Goal: Information Seeking & Learning: Learn about a topic

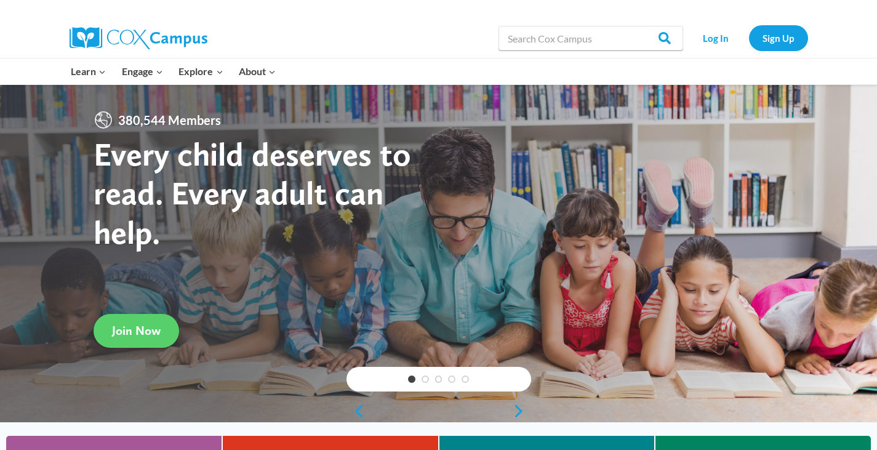
click at [714, 38] on link "Log In" at bounding box center [716, 37] width 54 height 25
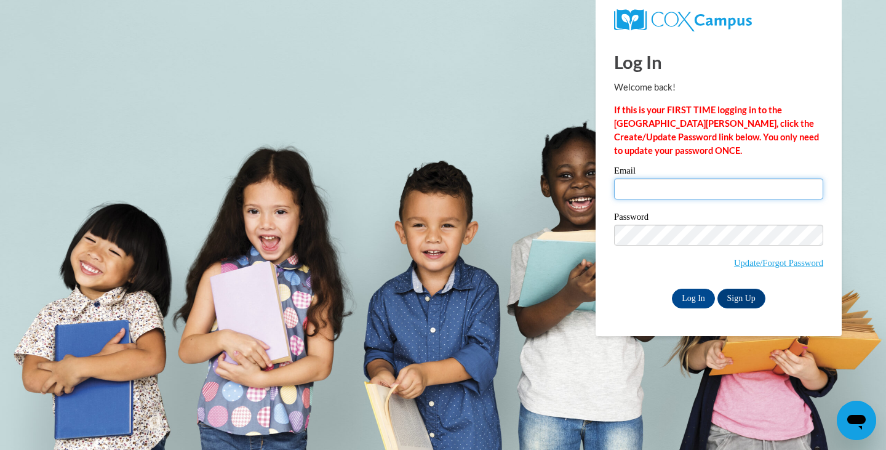
click at [697, 195] on input "Email" at bounding box center [718, 188] width 209 height 21
type input "dalene.rickett@colquitt.k12.ga.us"
click at [694, 297] on input "Log In" at bounding box center [693, 299] width 43 height 20
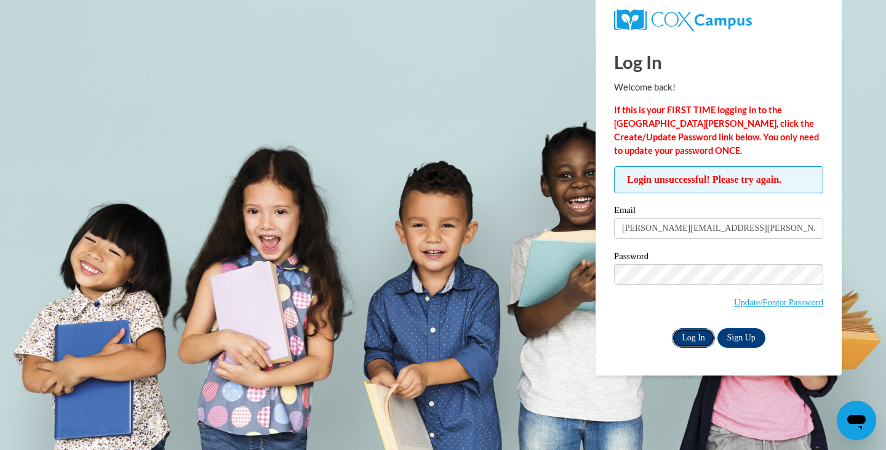
click at [688, 332] on input "Log In" at bounding box center [693, 338] width 43 height 20
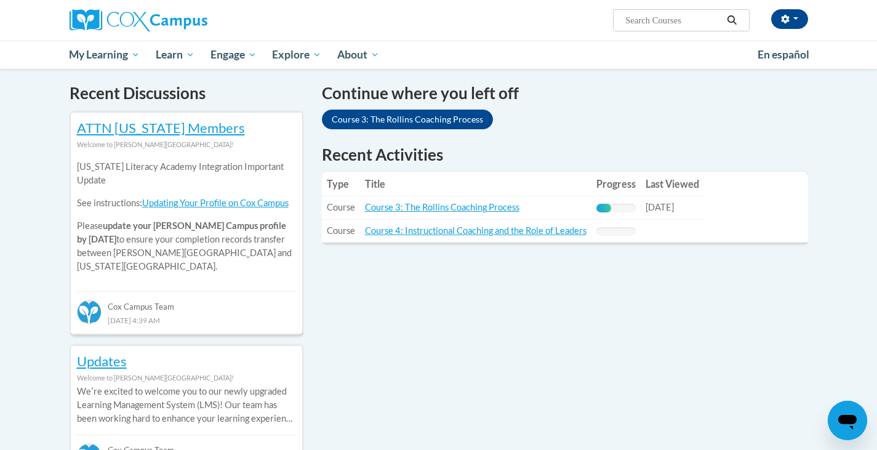
scroll to position [185, 0]
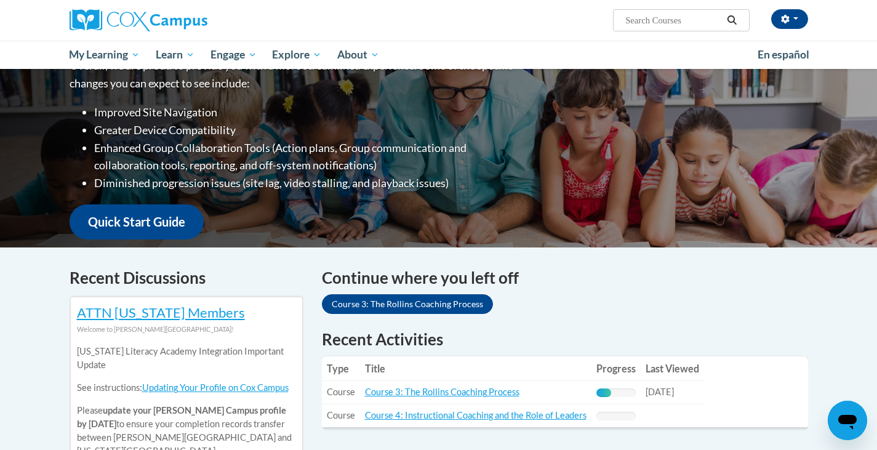
click at [656, 12] on span "Search Search..." at bounding box center [681, 20] width 136 height 22
click at [654, 16] on input "Search..." at bounding box center [673, 20] width 98 height 15
type input "morphology routine"
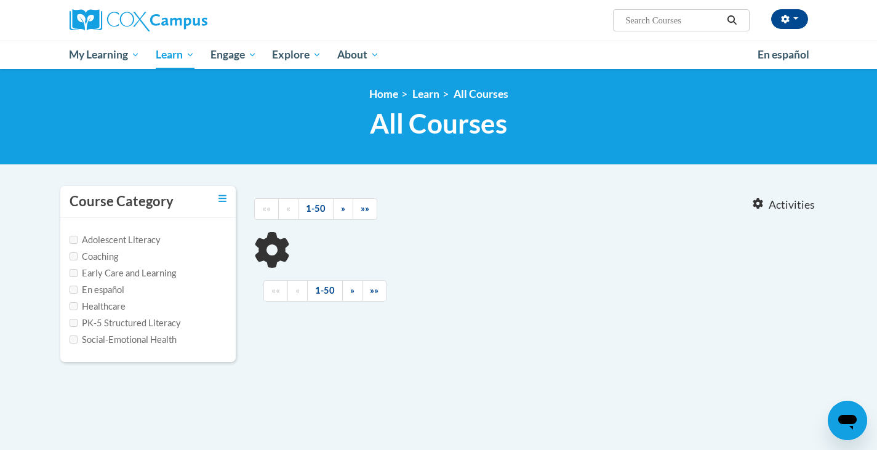
type input "morphology routine"
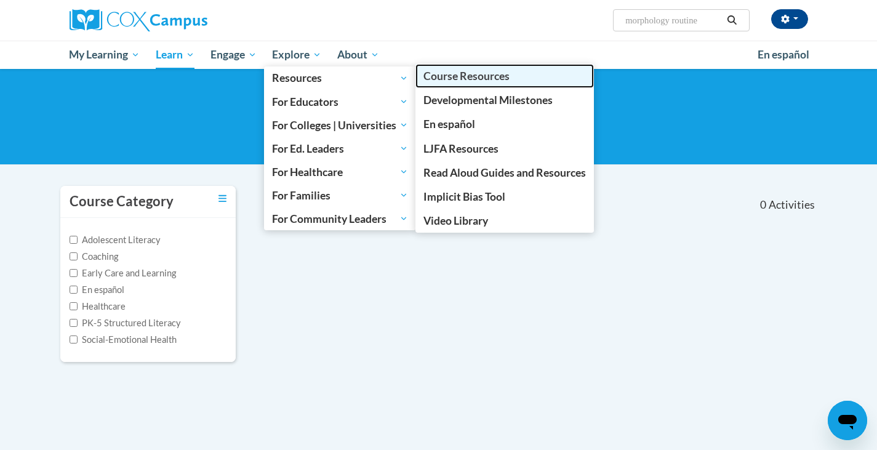
click at [446, 79] on span "Course Resources" at bounding box center [466, 76] width 86 height 13
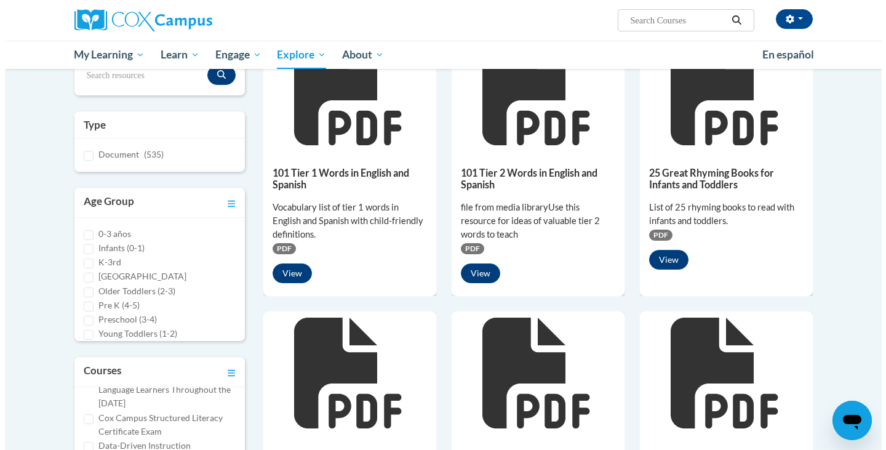
scroll to position [62, 0]
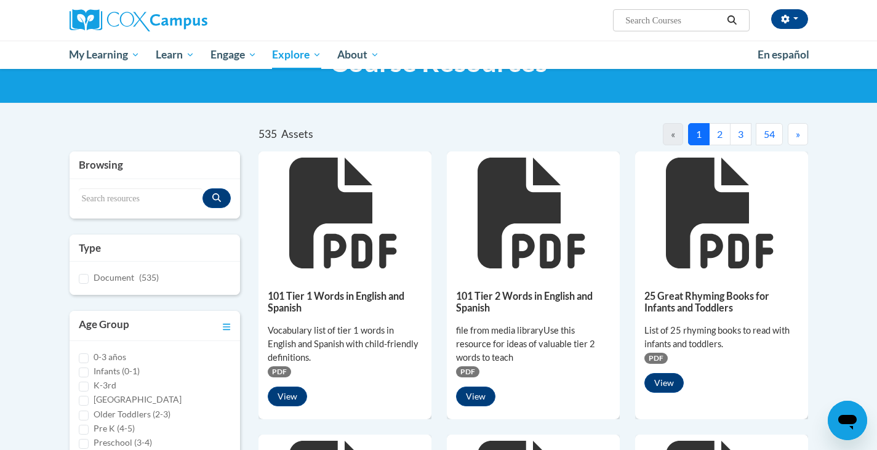
click at [716, 131] on button "2" at bounding box center [720, 134] width 22 height 22
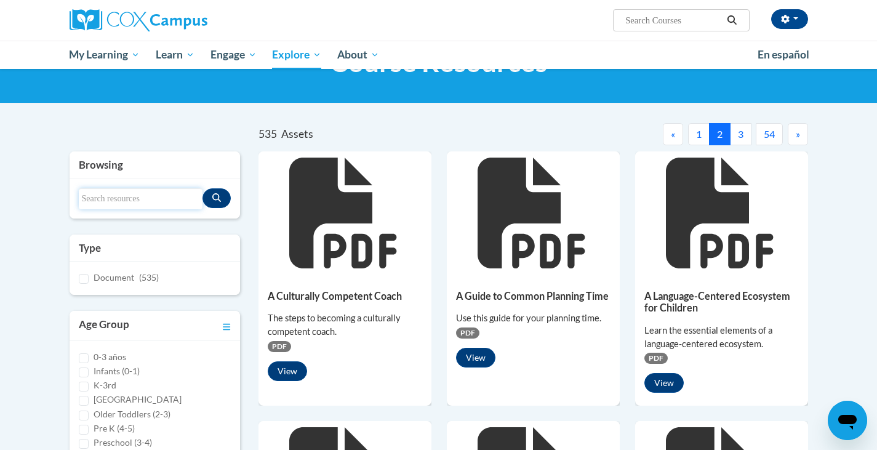
click at [152, 195] on input "Search resources" at bounding box center [141, 198] width 124 height 21
type input "morphology"
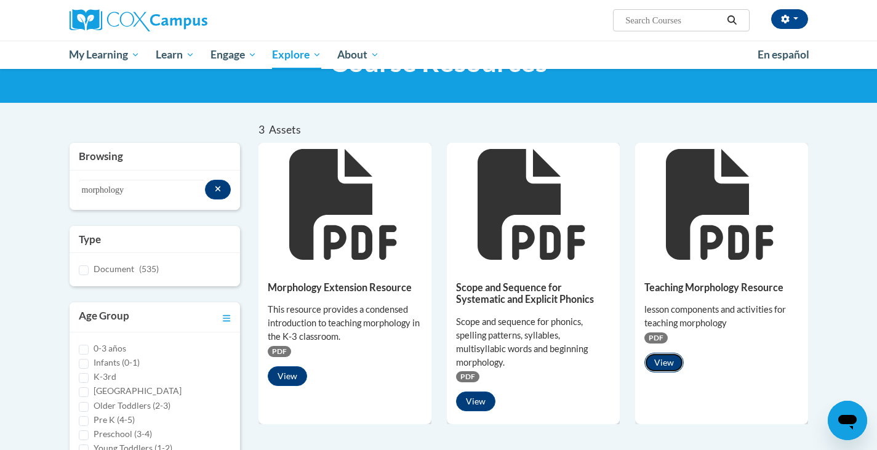
click at [662, 364] on button "View" at bounding box center [663, 363] width 39 height 20
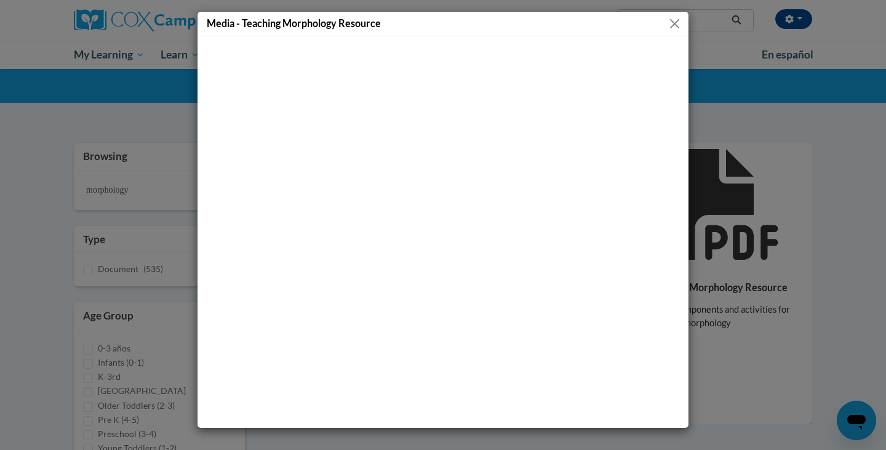
click at [671, 18] on button "Close" at bounding box center [674, 23] width 15 height 15
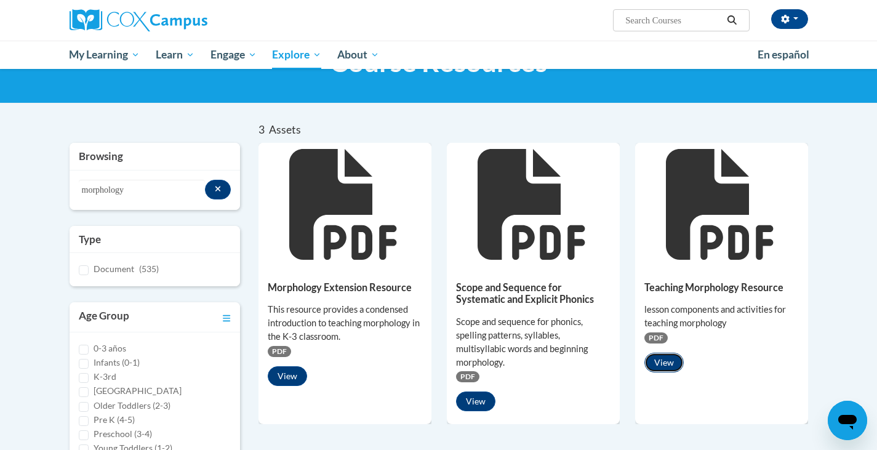
click at [672, 362] on button "View" at bounding box center [663, 363] width 39 height 20
